Goal: Navigation & Orientation: Understand site structure

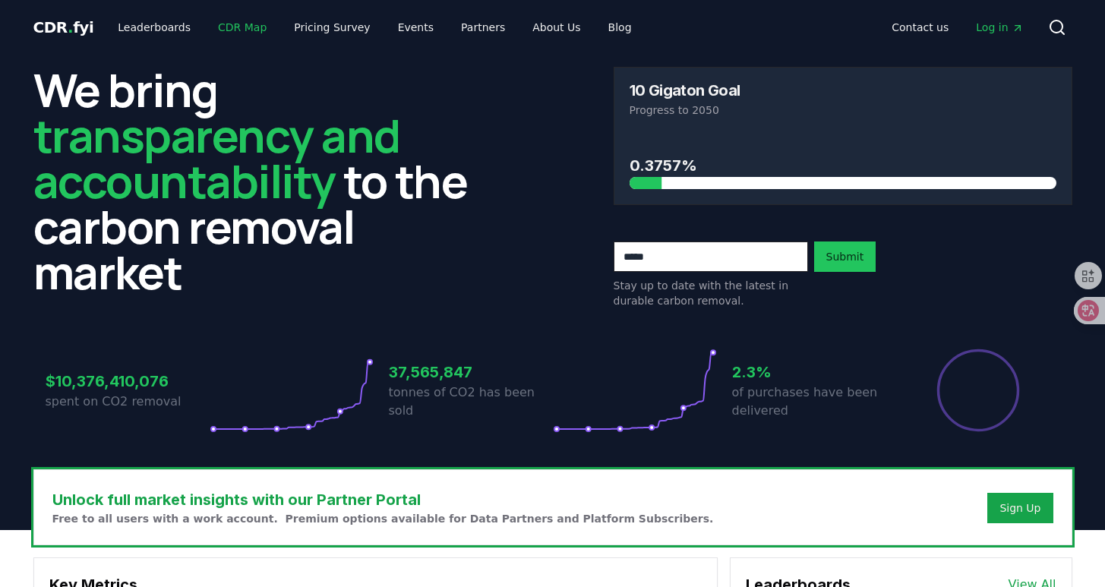
click at [245, 36] on link "CDR Map" at bounding box center [242, 27] width 73 height 27
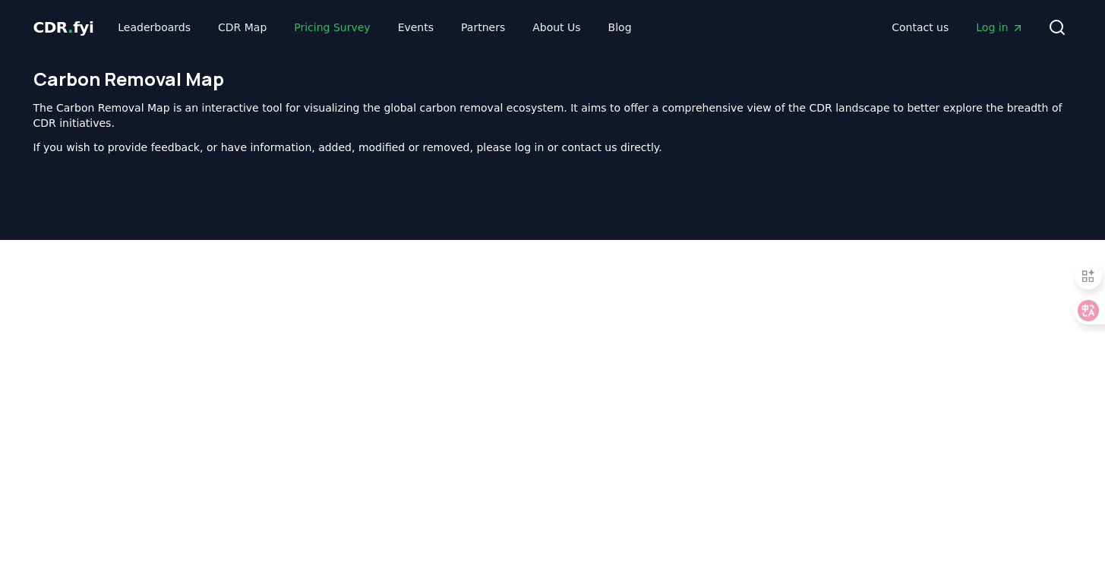
click at [339, 27] on link "Pricing Survey" at bounding box center [332, 27] width 100 height 27
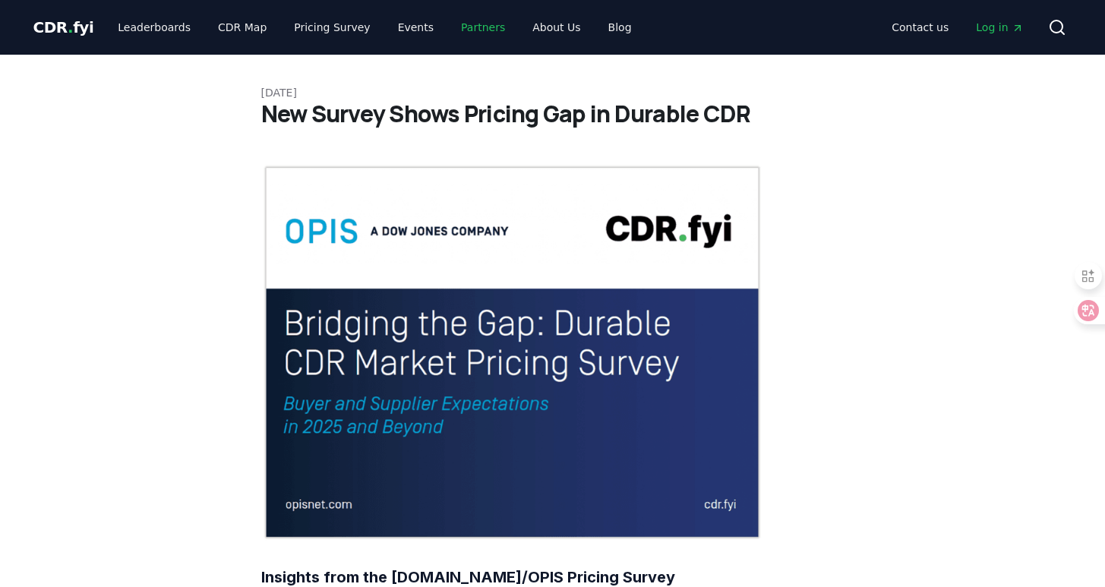
click at [468, 24] on link "Partners" at bounding box center [483, 27] width 68 height 27
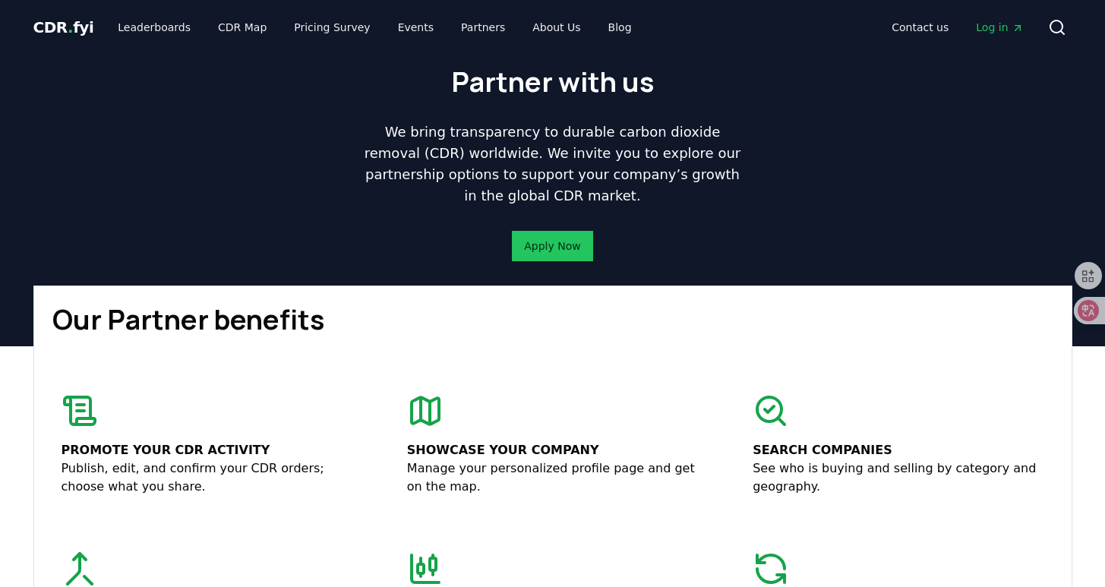
click at [43, 32] on span "CDR . fyi" at bounding box center [63, 27] width 61 height 18
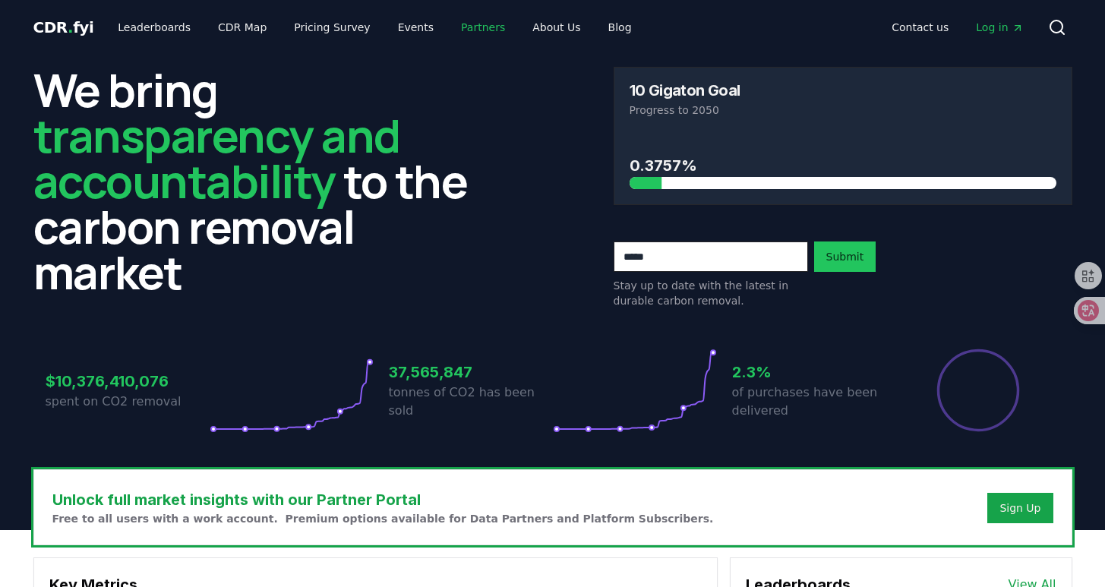
click at [457, 34] on link "Partners" at bounding box center [483, 27] width 68 height 27
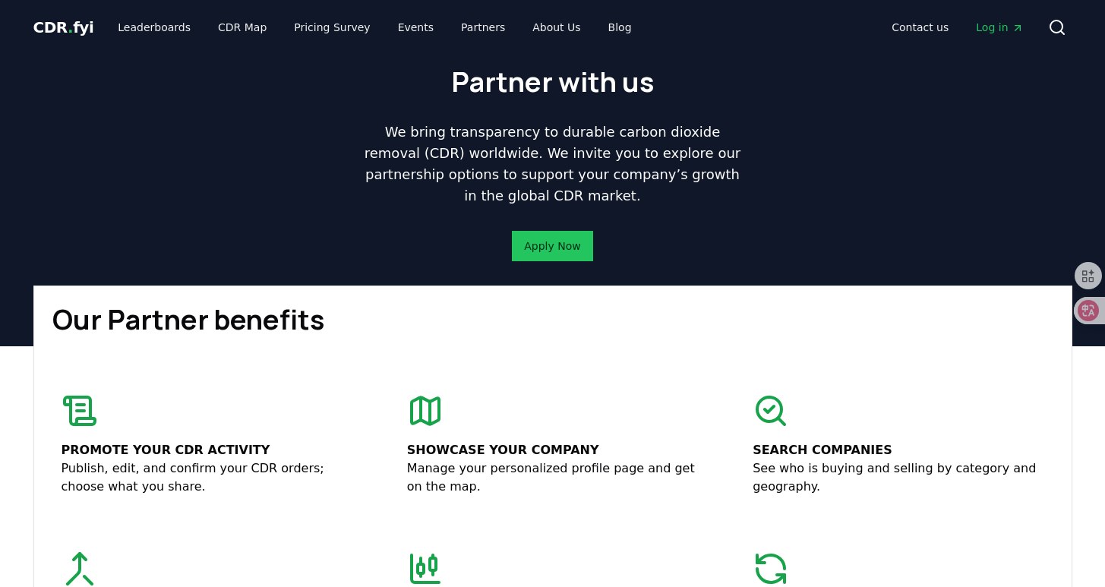
click at [1002, 30] on span "Log in" at bounding box center [999, 27] width 47 height 15
